Goal: Information Seeking & Learning: Learn about a topic

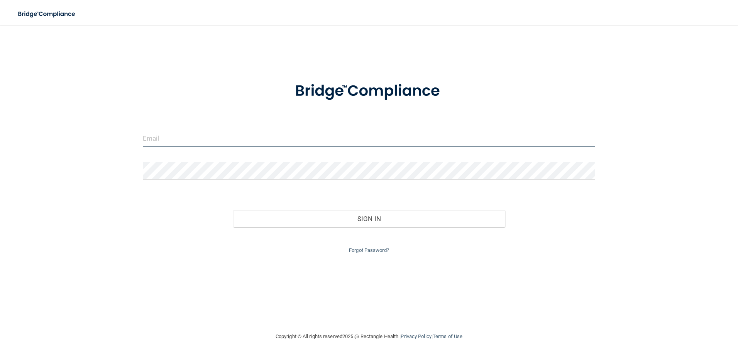
click at [259, 137] on input "email" at bounding box center [369, 138] width 453 height 17
type input "[EMAIL_ADDRESS][DOMAIN_NAME]"
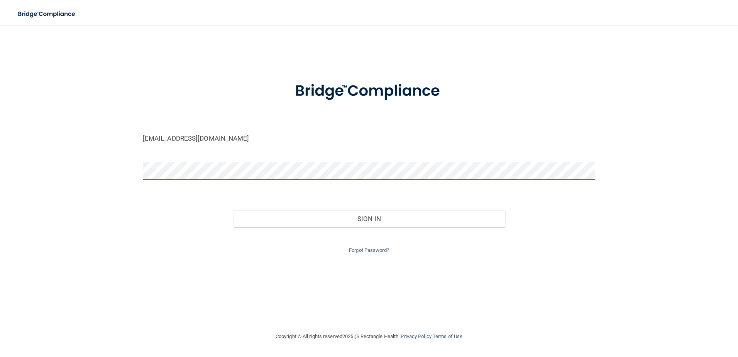
click at [233, 210] on button "Sign In" at bounding box center [369, 218] width 272 height 17
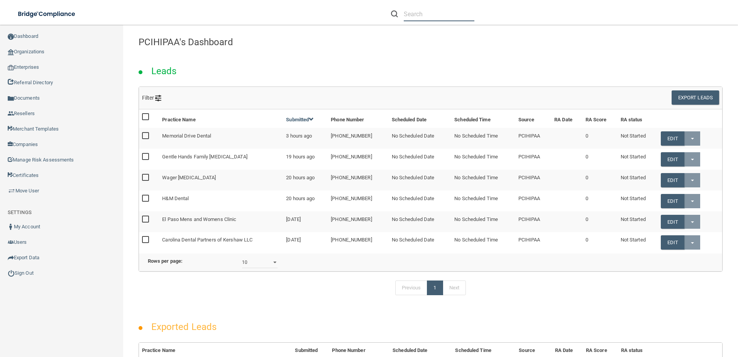
click at [420, 13] on input "text" at bounding box center [439, 14] width 71 height 14
paste input "Smile Makers of [US_STATE]"
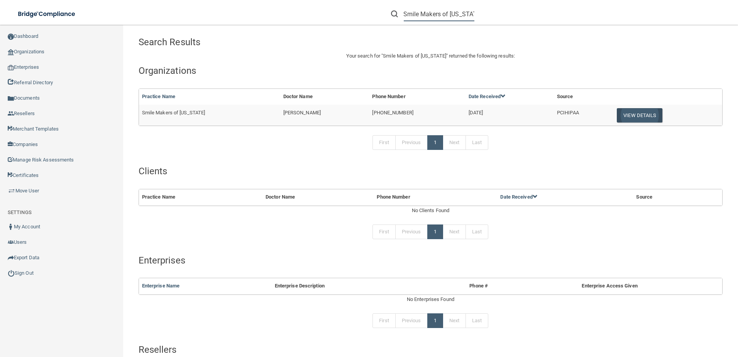
type input "Smile Makers of [US_STATE]"
click at [617, 110] on button "View Details" at bounding box center [640, 115] width 46 height 14
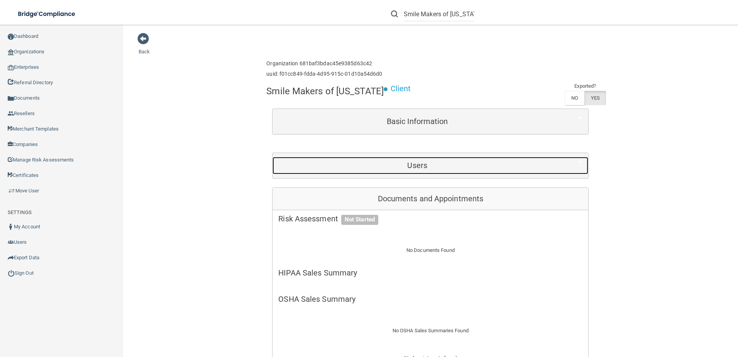
click at [405, 168] on h5 "Users" at bounding box center [417, 165] width 278 height 8
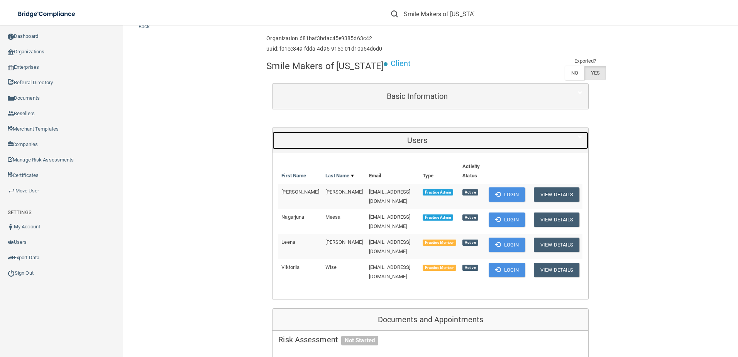
scroll to position [39, 0]
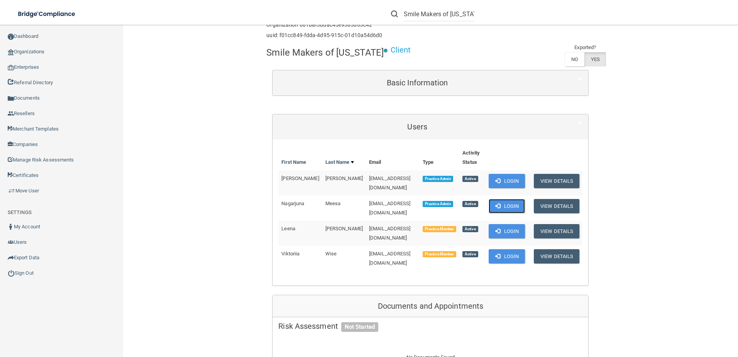
click at [495, 203] on span at bounding box center [497, 205] width 5 height 5
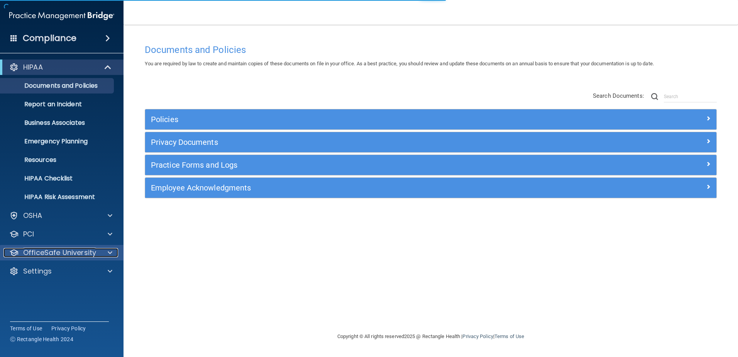
click at [90, 252] on p "OfficeSafe University" at bounding box center [59, 252] width 73 height 9
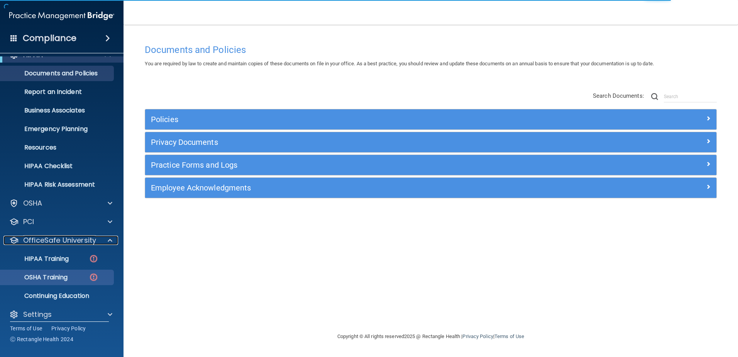
scroll to position [19, 0]
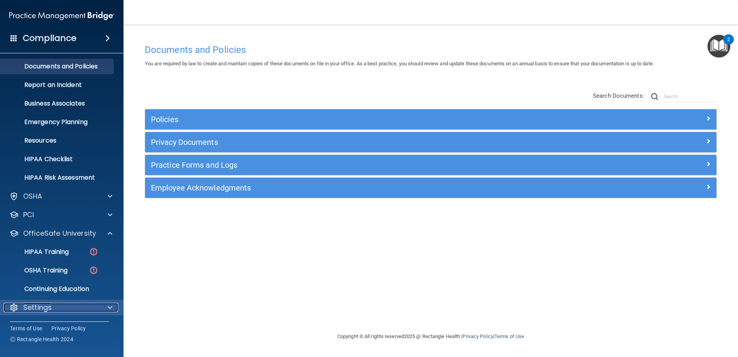
click at [63, 307] on div "Settings" at bounding box center [51, 307] width 96 height 9
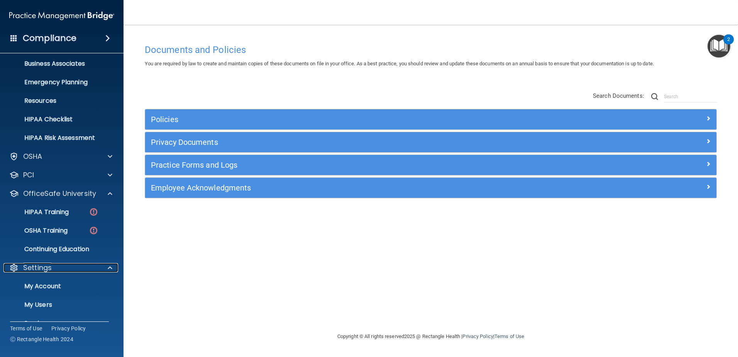
scroll to position [93, 0]
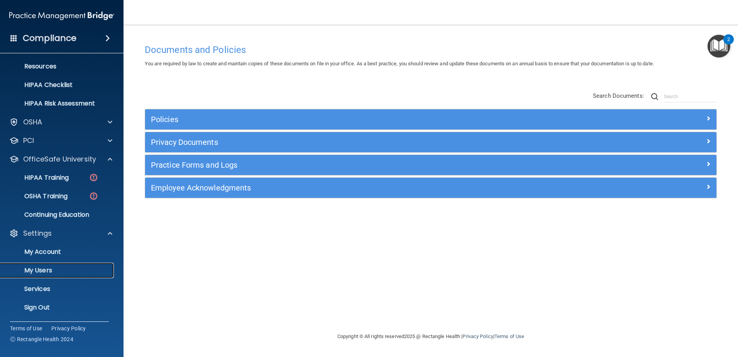
click at [58, 274] on p "My Users" at bounding box center [57, 270] width 105 height 8
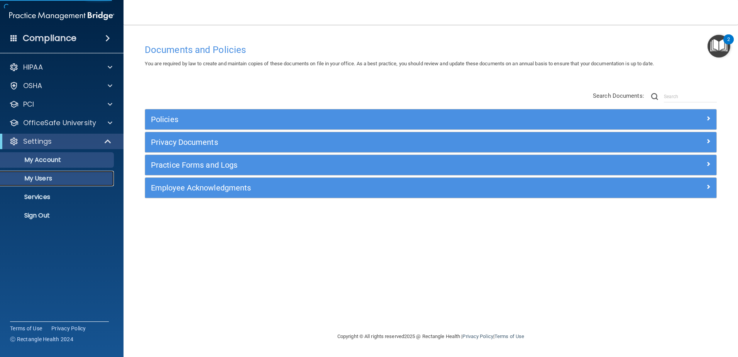
select select "20"
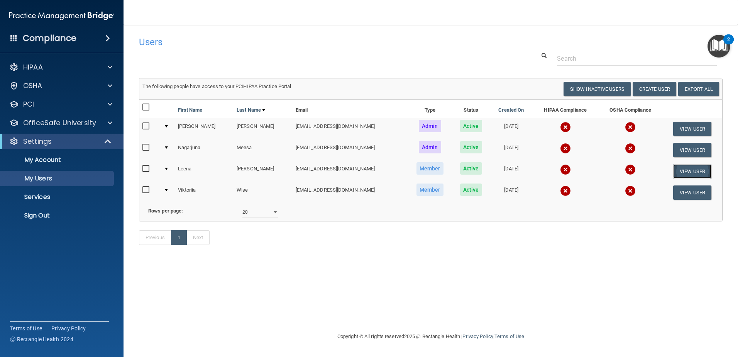
click at [692, 171] on button "View User" at bounding box center [692, 171] width 38 height 14
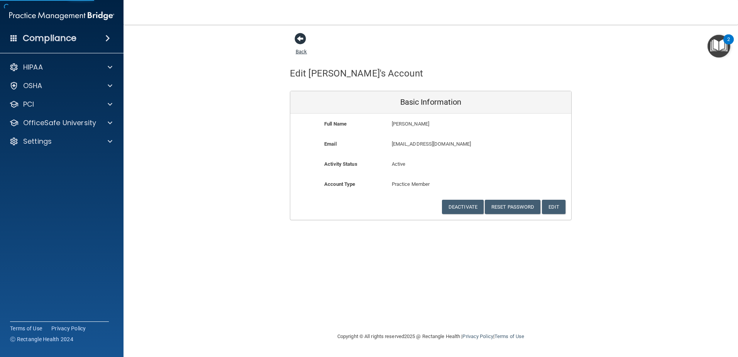
click at [301, 34] on span at bounding box center [301, 39] width 12 height 12
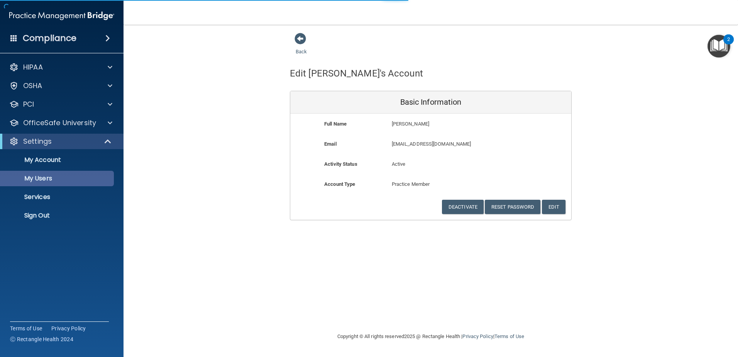
select select "20"
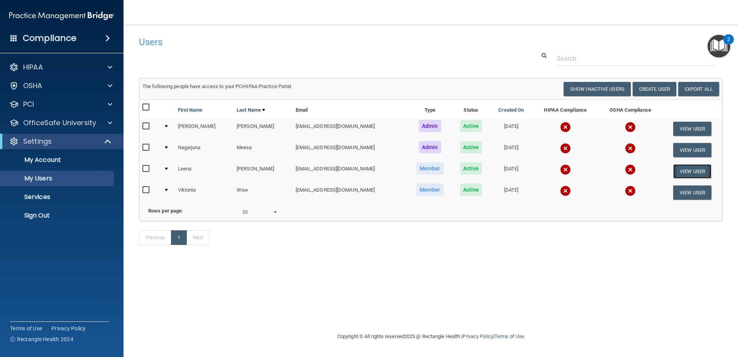
click at [691, 168] on button "View User" at bounding box center [692, 171] width 38 height 14
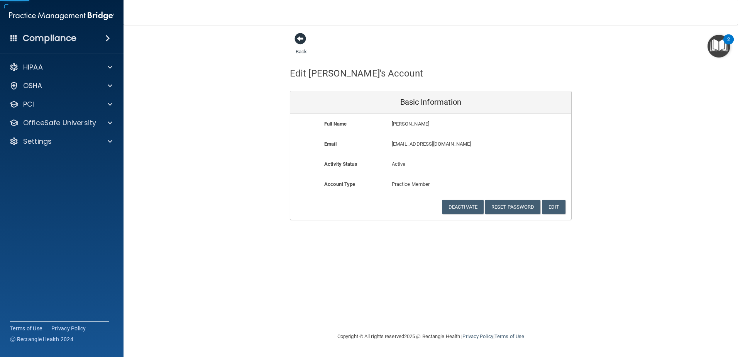
click at [300, 36] on span at bounding box center [301, 39] width 12 height 12
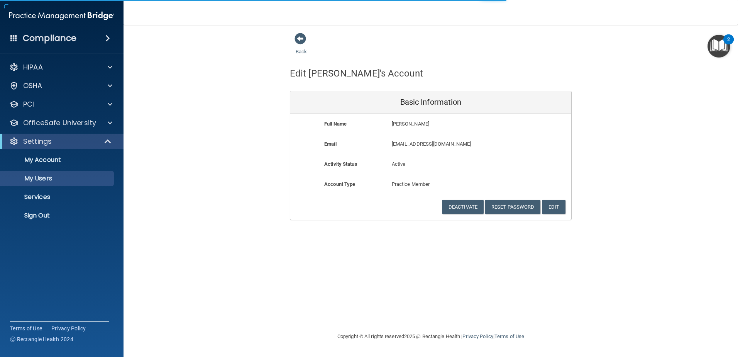
select select "20"
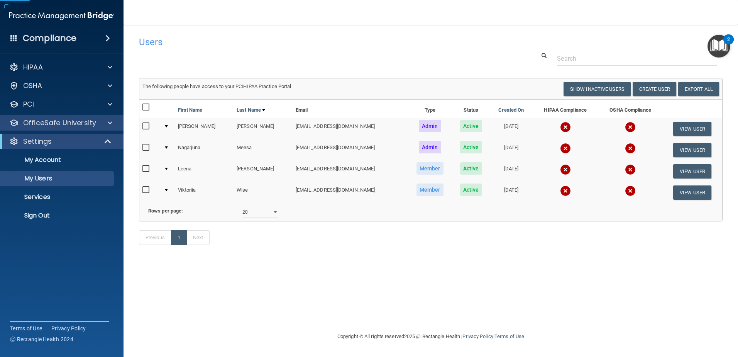
click at [94, 127] on div "OfficeSafe University" at bounding box center [62, 122] width 124 height 15
click at [95, 122] on p "OfficeSafe University" at bounding box center [59, 122] width 73 height 9
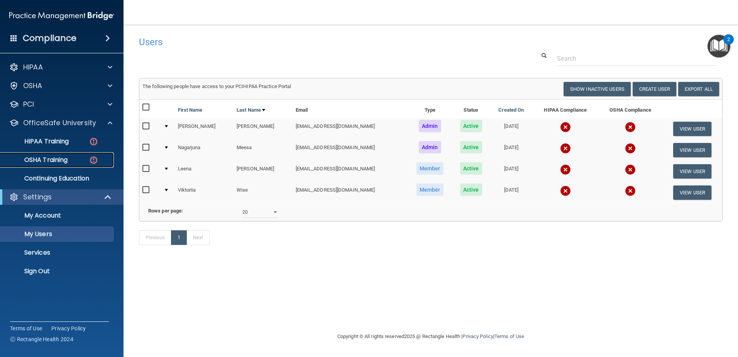
click at [69, 161] on div "OSHA Training" at bounding box center [57, 160] width 105 height 8
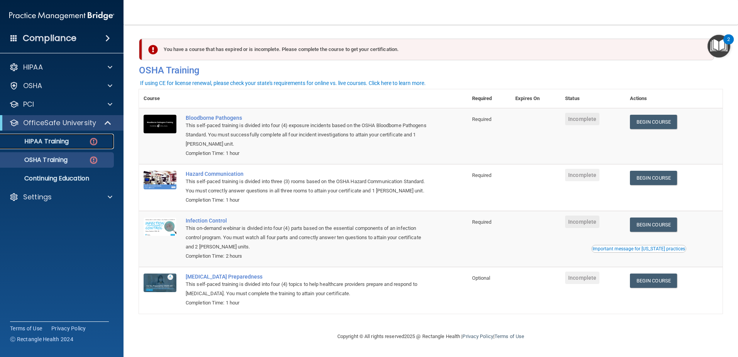
click at [61, 144] on p "HIPAA Training" at bounding box center [37, 141] width 64 height 8
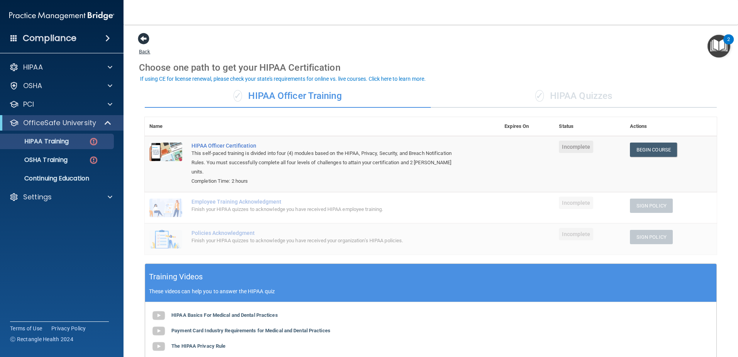
click at [142, 41] on span at bounding box center [144, 39] width 12 height 12
